Goal: Task Accomplishment & Management: Manage account settings

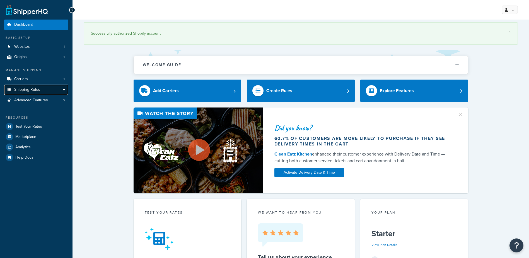
click at [33, 90] on span "Shipping Rules" at bounding box center [27, 89] width 26 height 5
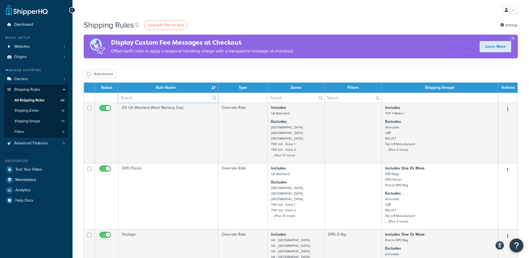
click at [138, 99] on input "text" at bounding box center [168, 97] width 100 height 9
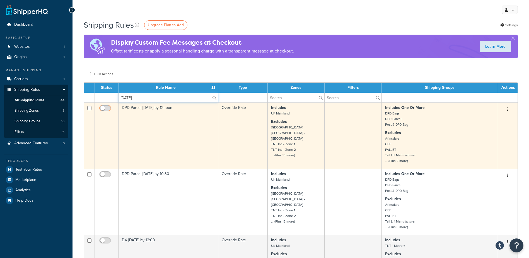
type input "[DATE]"
click at [108, 105] on span at bounding box center [105, 108] width 12 height 7
click at [108, 106] on input "checkbox" at bounding box center [105, 109] width 15 height 7
checkbox input "true"
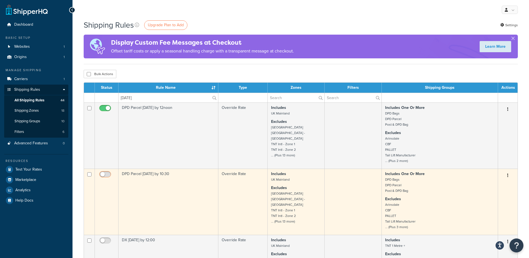
click at [101, 173] on input "checkbox" at bounding box center [105, 175] width 15 height 7
checkbox input "true"
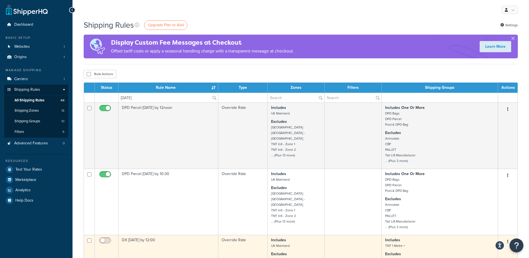
click at [106, 241] on input "checkbox" at bounding box center [105, 241] width 15 height 7
checkbox input "true"
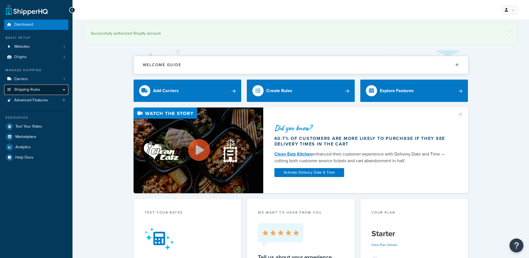
click at [42, 89] on link "Shipping Rules" at bounding box center [36, 89] width 64 height 10
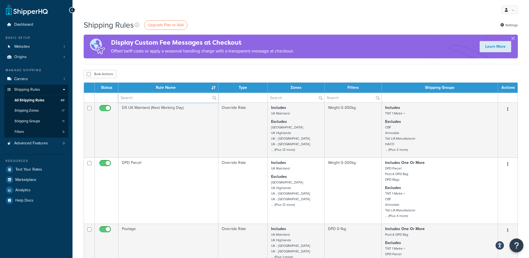
click at [149, 98] on input "text" at bounding box center [168, 97] width 100 height 9
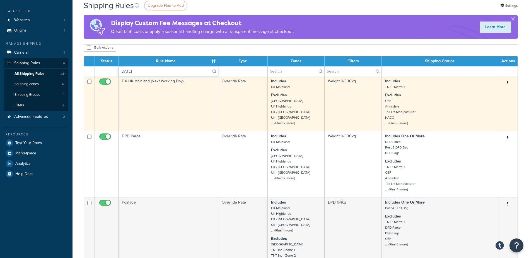
scroll to position [28, 0]
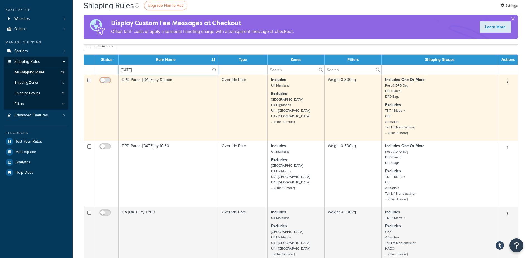
type input "[DATE]"
click at [106, 77] on span at bounding box center [105, 80] width 12 height 7
click at [106, 78] on input "checkbox" at bounding box center [105, 81] width 15 height 7
checkbox input "true"
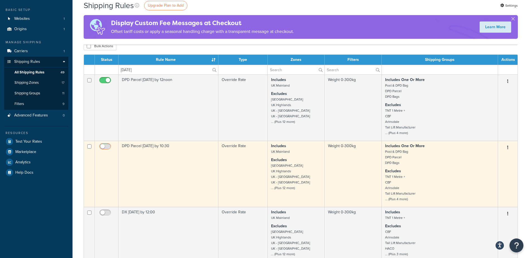
click at [108, 147] on input "checkbox" at bounding box center [105, 147] width 15 height 7
checkbox input "true"
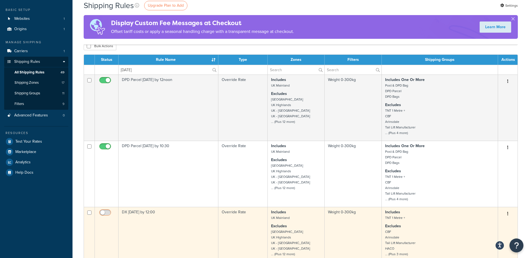
click at [104, 214] on input "checkbox" at bounding box center [105, 213] width 15 height 7
checkbox input "true"
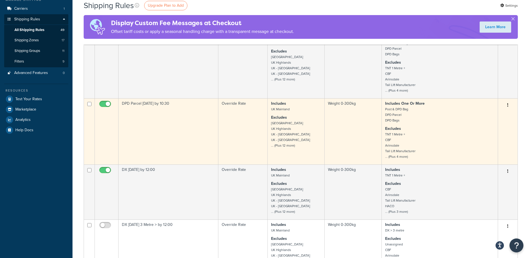
scroll to position [0, 0]
